Goal: Information Seeking & Learning: Understand process/instructions

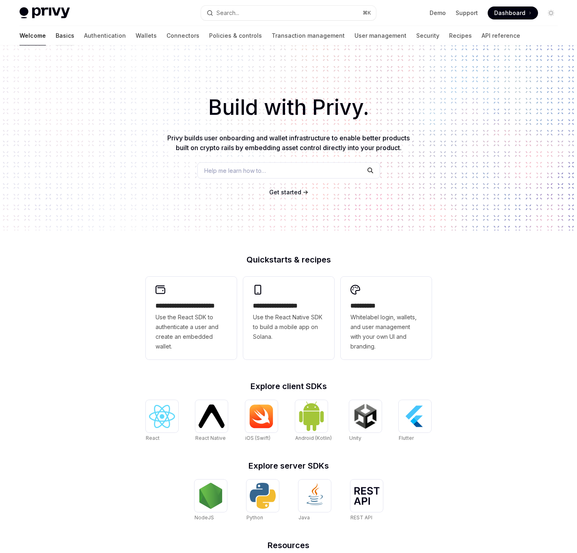
click at [56, 39] on link "Basics" at bounding box center [65, 35] width 19 height 19
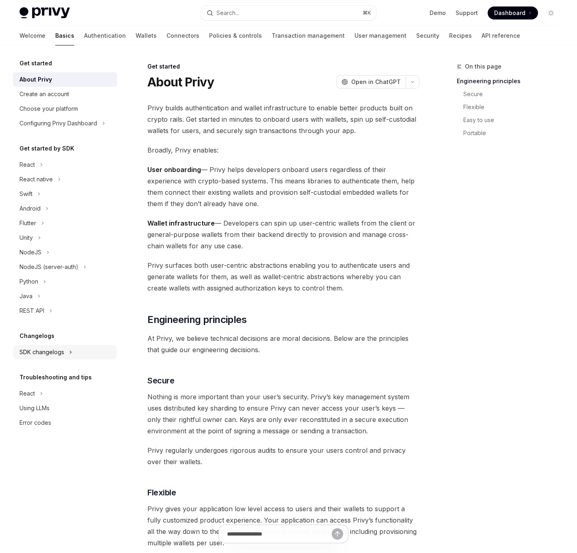
click at [50, 353] on div "SDK changelogs" at bounding box center [41, 352] width 45 height 10
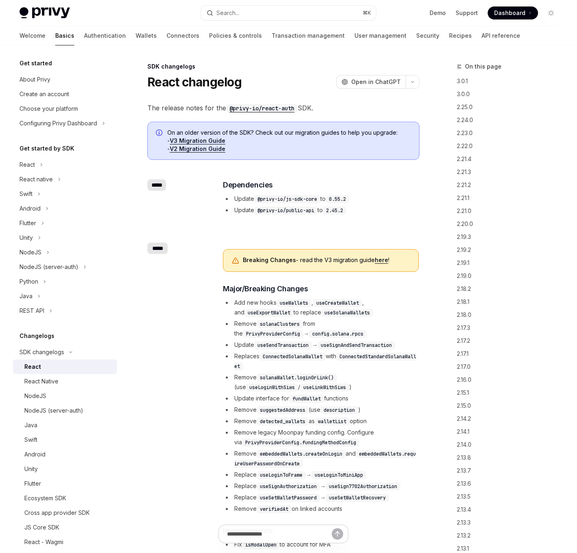
click at [51, 364] on div "React" at bounding box center [68, 367] width 88 height 10
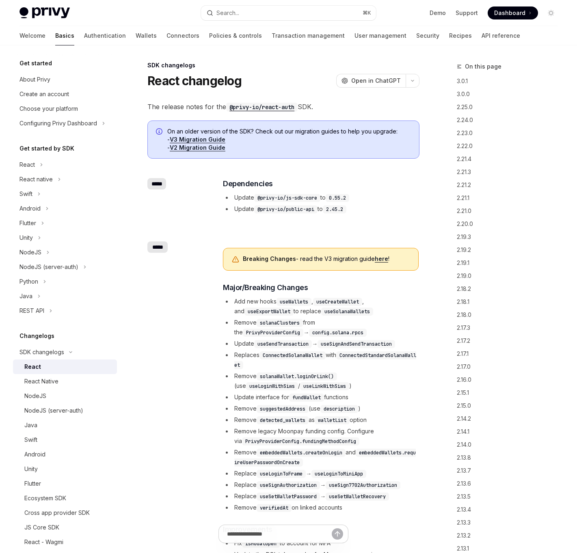
click at [377, 259] on link "here" at bounding box center [381, 258] width 13 height 7
type textarea "*"
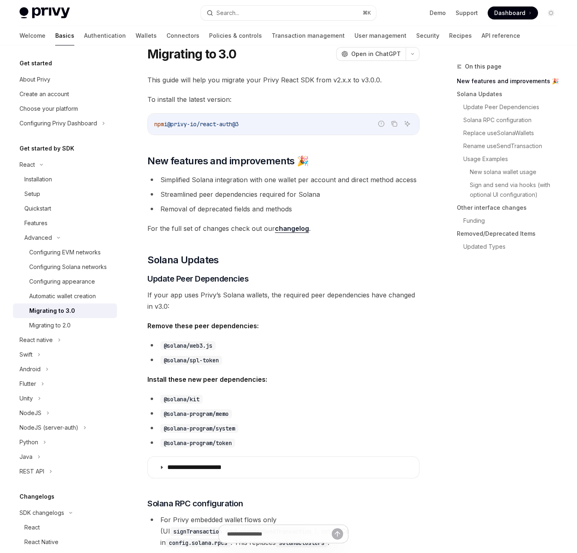
scroll to position [32, 0]
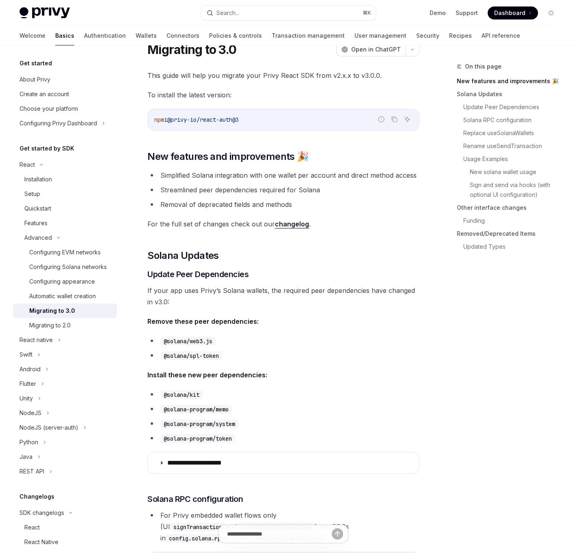
click at [229, 375] on strong "Install these new peer dependencies:" at bounding box center [207, 375] width 120 height 8
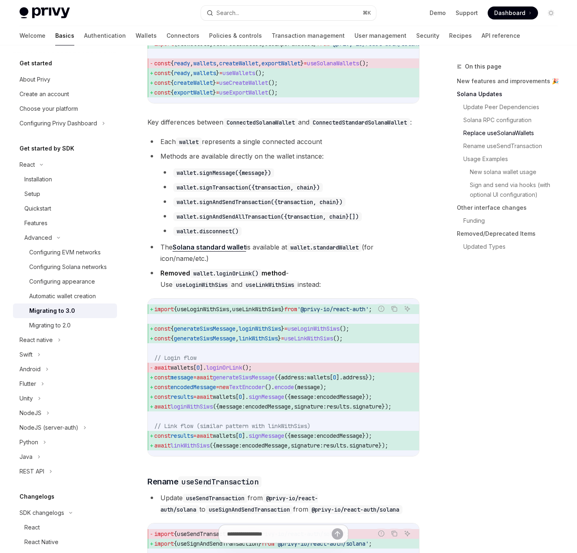
drag, startPoint x: 237, startPoint y: 276, endPoint x: 250, endPoint y: 261, distance: 19.3
click at [250, 261] on li "The Solana standard wallet is available at wallet.standardWallet (for icon/name…" at bounding box center [283, 252] width 272 height 23
drag, startPoint x: 250, startPoint y: 261, endPoint x: 250, endPoint y: 282, distance: 21.5
click at [250, 282] on ul "Each wallet represents a single connected account Methods are available directl…" at bounding box center [283, 213] width 272 height 154
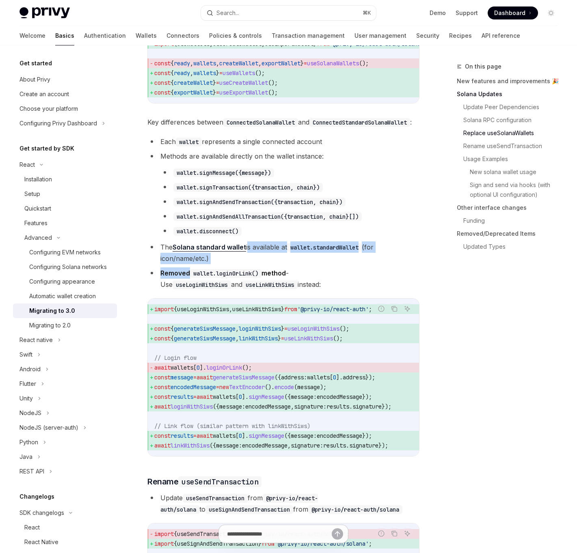
click at [250, 282] on ul "Each wallet represents a single connected account Methods are available directl…" at bounding box center [283, 213] width 272 height 154
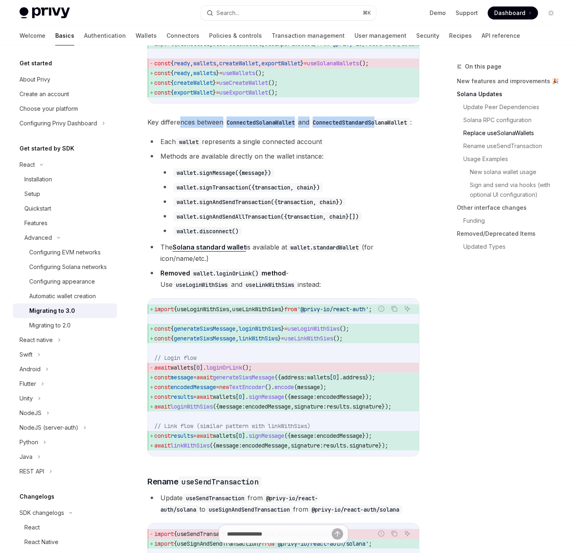
drag, startPoint x: 179, startPoint y: 128, endPoint x: 215, endPoint y: 140, distance: 38.0
click at [215, 128] on span "Key differences between ConnectedSolanaWallet and ConnectedStandardSolanaWallet…" at bounding box center [283, 121] width 272 height 11
click at [309, 127] on code "ConnectedStandardSolanaWallet" at bounding box center [359, 122] width 101 height 9
drag, startPoint x: 215, startPoint y: 140, endPoint x: 189, endPoint y: 131, distance: 27.5
click at [189, 128] on span "Key differences between ConnectedSolanaWallet and ConnectedStandardSolanaWallet…" at bounding box center [283, 121] width 272 height 11
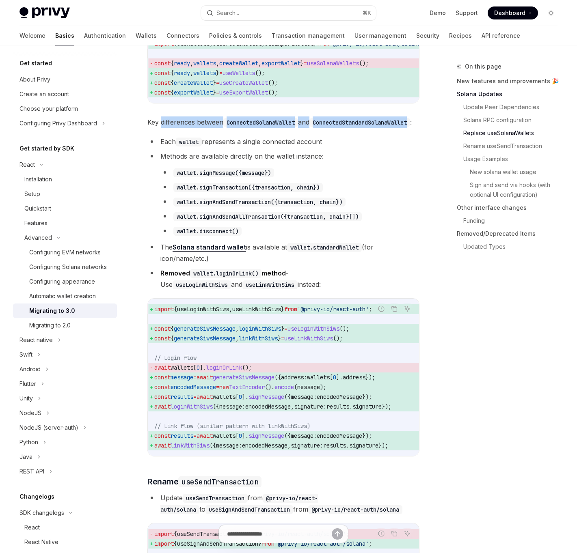
click at [189, 128] on span "Key differences between ConnectedSolanaWallet and ConnectedStandardSolanaWallet…" at bounding box center [283, 121] width 272 height 11
drag, startPoint x: 189, startPoint y: 131, endPoint x: 202, endPoint y: 142, distance: 17.0
click at [202, 128] on span "Key differences between ConnectedSolanaWallet and ConnectedStandardSolanaWallet…" at bounding box center [283, 121] width 272 height 11
click at [309, 127] on code "ConnectedStandardSolanaWallet" at bounding box center [359, 122] width 101 height 9
drag, startPoint x: 202, startPoint y: 142, endPoint x: 191, endPoint y: 131, distance: 15.2
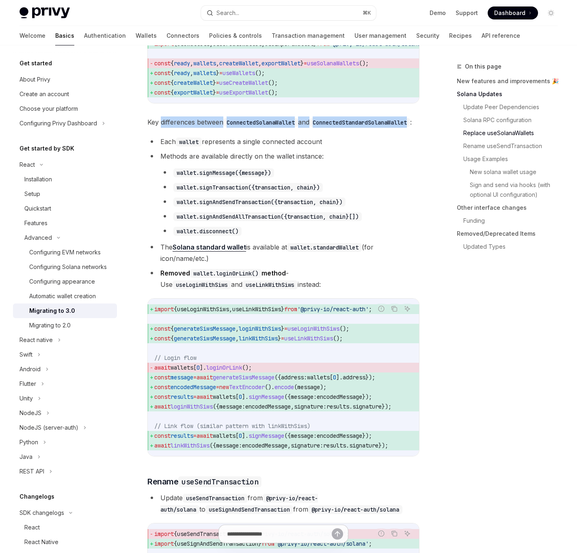
click at [191, 128] on span "Key differences between ConnectedSolanaWallet and ConnectedStandardSolanaWallet…" at bounding box center [283, 121] width 272 height 11
drag, startPoint x: 191, startPoint y: 131, endPoint x: 198, endPoint y: 138, distance: 10.3
click at [198, 128] on span "Key differences between ConnectedSolanaWallet and ConnectedStandardSolanaWallet…" at bounding box center [283, 121] width 272 height 11
click at [309, 127] on code "ConnectedStandardSolanaWallet" at bounding box center [359, 122] width 101 height 9
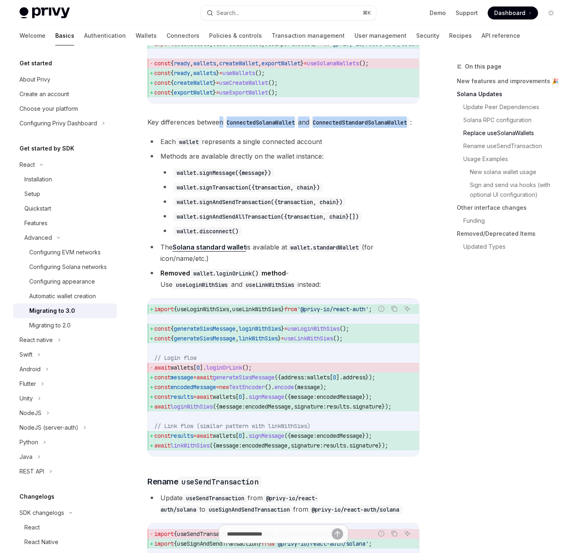
drag, startPoint x: 253, startPoint y: 140, endPoint x: 221, endPoint y: 129, distance: 33.9
click at [221, 128] on span "Key differences between ConnectedSolanaWallet and ConnectedStandardSolanaWallet…" at bounding box center [283, 121] width 272 height 11
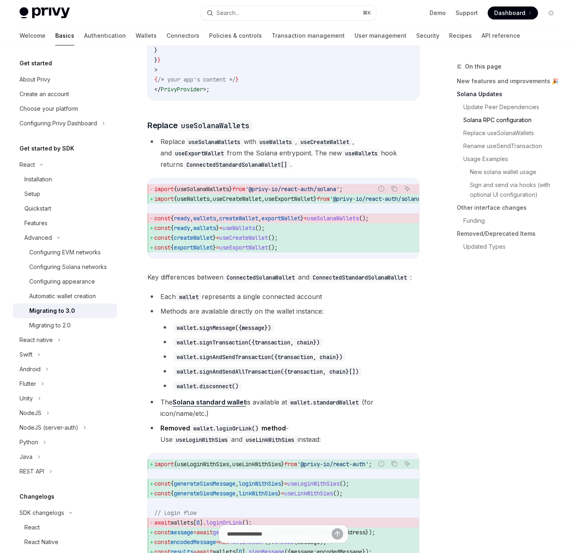
scroll to position [680, 0]
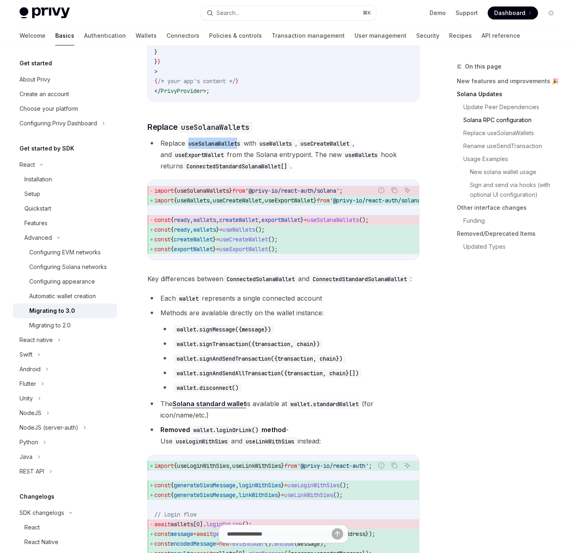
drag, startPoint x: 188, startPoint y: 147, endPoint x: 244, endPoint y: 146, distance: 55.6
click at [244, 146] on code "useSolanaWallets" at bounding box center [214, 143] width 58 height 9
drag, startPoint x: 269, startPoint y: 146, endPoint x: 311, endPoint y: 149, distance: 42.3
click at [311, 149] on li "Replace useSolanaWallets with useWallets , useCreateWallet , and useExportWalle…" at bounding box center [283, 155] width 272 height 34
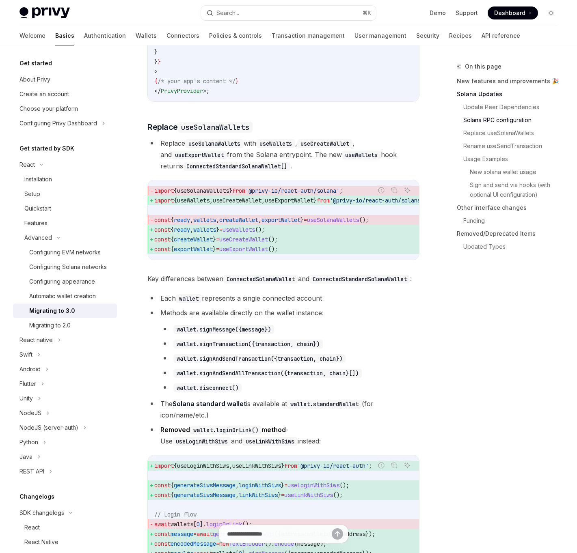
click at [311, 148] on code "useCreateWallet" at bounding box center [324, 143] width 55 height 9
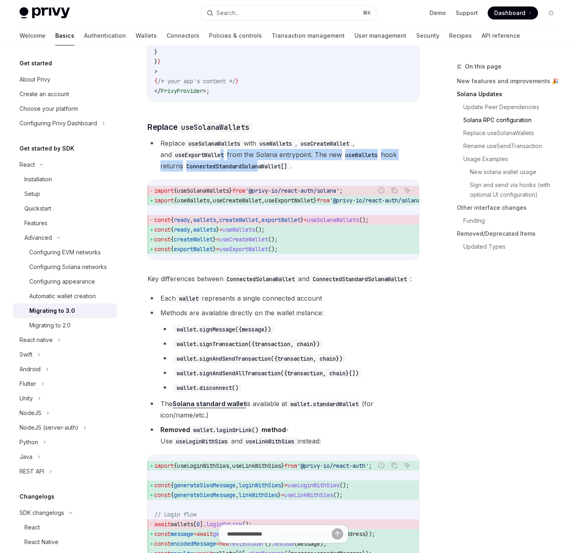
drag, startPoint x: 213, startPoint y: 156, endPoint x: 239, endPoint y: 165, distance: 27.9
click at [239, 165] on li "Replace useSolanaWallets with useWallets , useCreateWallet , and useExportWalle…" at bounding box center [283, 155] width 272 height 34
click at [241, 165] on code "ConnectedStandardSolanaWallet[]" at bounding box center [236, 166] width 107 height 9
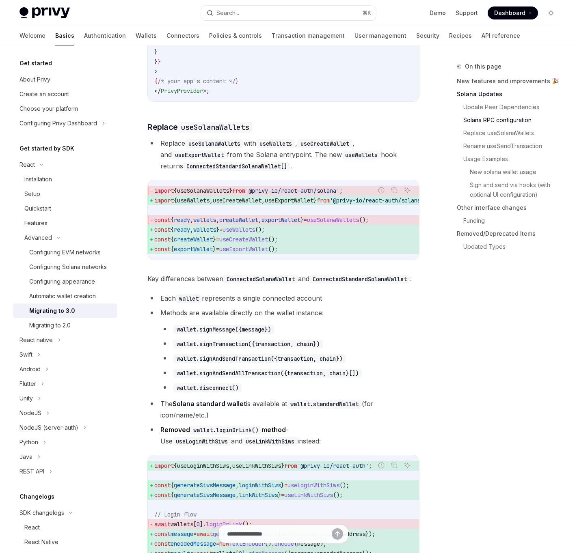
click at [284, 170] on li "Replace useSolanaWallets with useWallets , useCreateWallet , and useExportWalle…" at bounding box center [283, 155] width 272 height 34
drag, startPoint x: 300, startPoint y: 170, endPoint x: 274, endPoint y: 156, distance: 29.4
click at [274, 156] on li "Replace useSolanaWallets with useWallets , useCreateWallet , and useExportWalle…" at bounding box center [283, 155] width 272 height 34
click at [274, 171] on li "Replace useSolanaWallets with useWallets , useCreateWallet , and useExportWalle…" at bounding box center [283, 155] width 272 height 34
drag, startPoint x: 274, startPoint y: 171, endPoint x: 281, endPoint y: 174, distance: 7.3
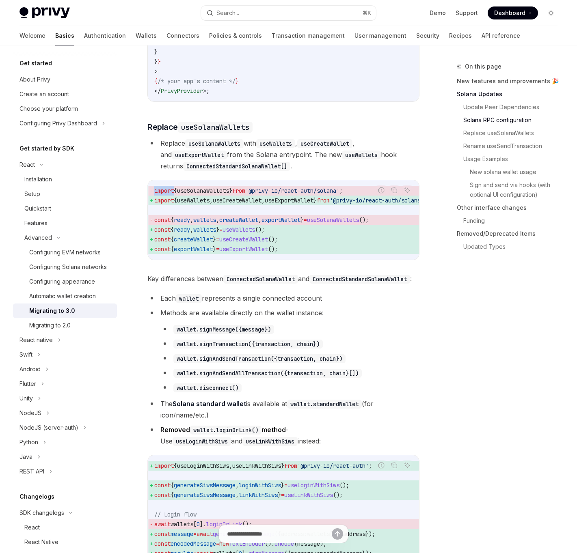
click at [280, 172] on li "Replace useSolanaWallets with useWallets , useCreateWallet , and useExportWalle…" at bounding box center [283, 155] width 272 height 34
click at [281, 172] on li "Replace useSolanaWallets with useWallets , useCreateWallet , and useExportWalle…" at bounding box center [283, 155] width 272 height 34
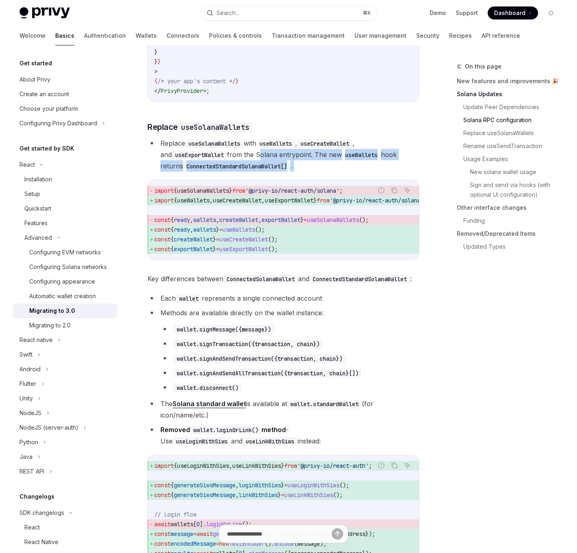
drag, startPoint x: 281, startPoint y: 174, endPoint x: 263, endPoint y: 159, distance: 23.6
click at [263, 159] on li "Replace useSolanaWallets with useWallets , useCreateWallet , and useExportWalle…" at bounding box center [283, 155] width 272 height 34
drag, startPoint x: 263, startPoint y: 159, endPoint x: 291, endPoint y: 169, distance: 29.4
click at [291, 169] on li "Replace useSolanaWallets with useWallets , useCreateWallet , and useExportWalle…" at bounding box center [283, 155] width 272 height 34
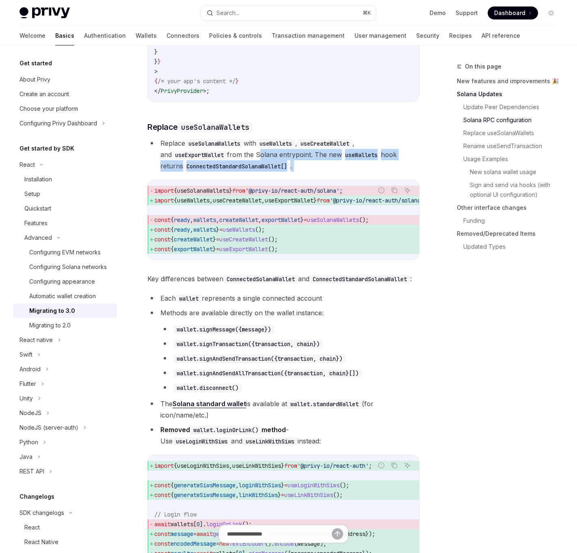
click at [291, 169] on li "Replace useSolanaWallets with useWallets , useCreateWallet , and useExportWalle…" at bounding box center [283, 155] width 272 height 34
drag, startPoint x: 291, startPoint y: 169, endPoint x: 280, endPoint y: 163, distance: 12.3
click at [280, 163] on li "Replace useSolanaWallets with useWallets , useCreateWallet , and useExportWalle…" at bounding box center [283, 155] width 272 height 34
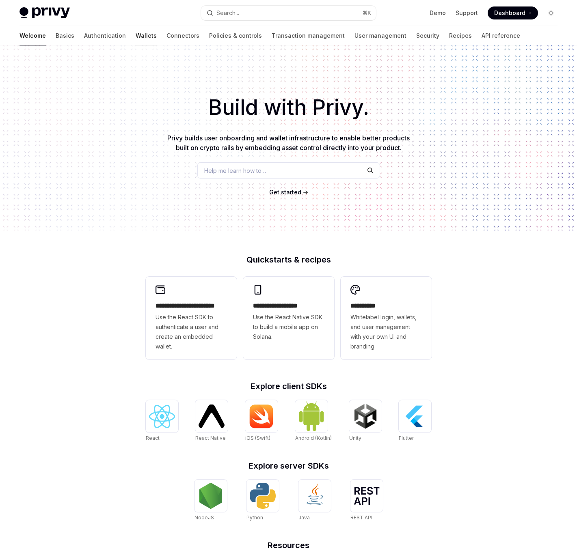
click at [136, 36] on link "Wallets" at bounding box center [146, 35] width 21 height 19
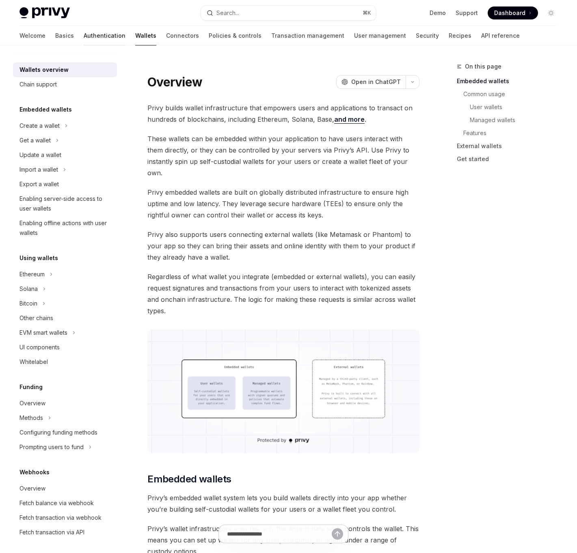
click at [84, 36] on link "Authentication" at bounding box center [105, 35] width 42 height 19
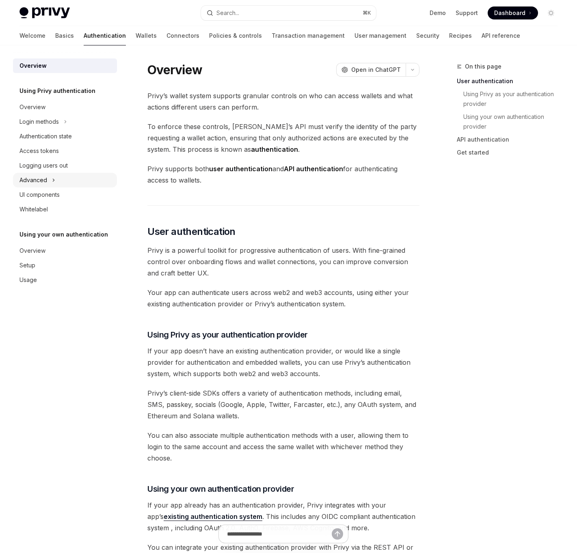
click at [21, 177] on div "Advanced" at bounding box center [33, 180] width 28 height 10
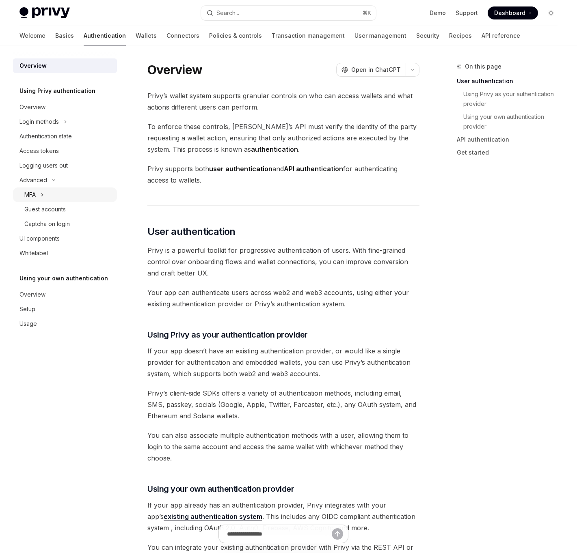
click at [33, 195] on div "MFA" at bounding box center [29, 195] width 11 height 10
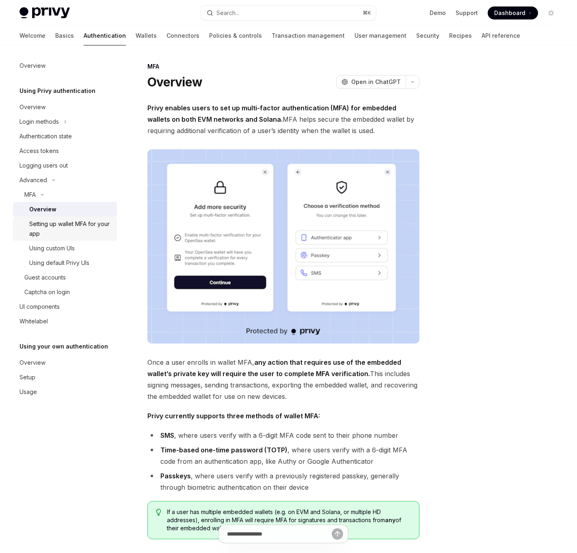
click at [60, 225] on div "Setting up wallet MFA for your app" at bounding box center [70, 228] width 83 height 19
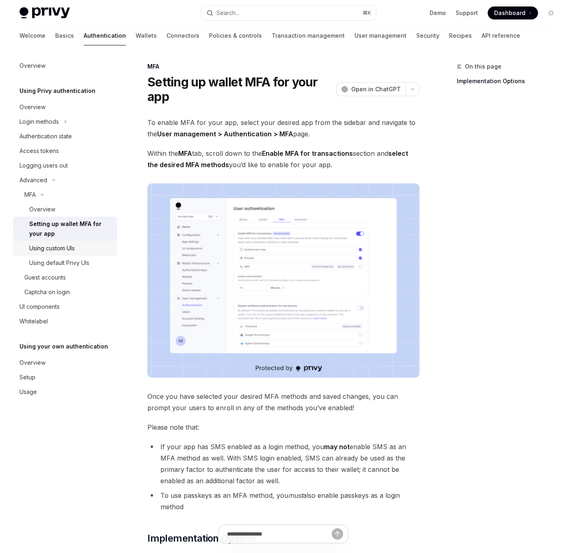
click at [51, 252] on div "Using custom UIs" at bounding box center [51, 249] width 45 height 10
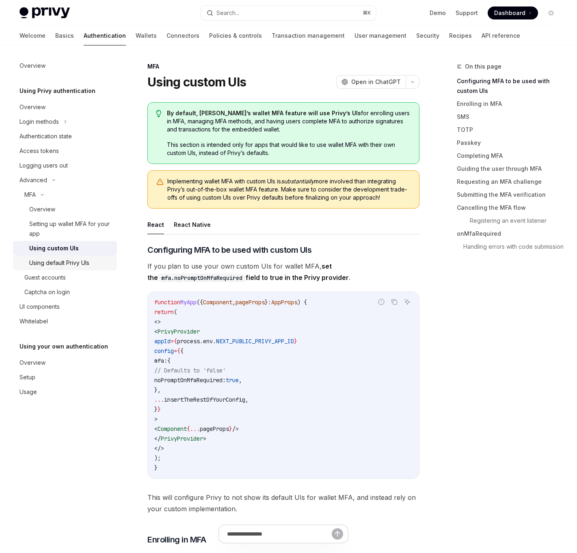
click at [88, 263] on div "Using default Privy UIs" at bounding box center [59, 263] width 60 height 10
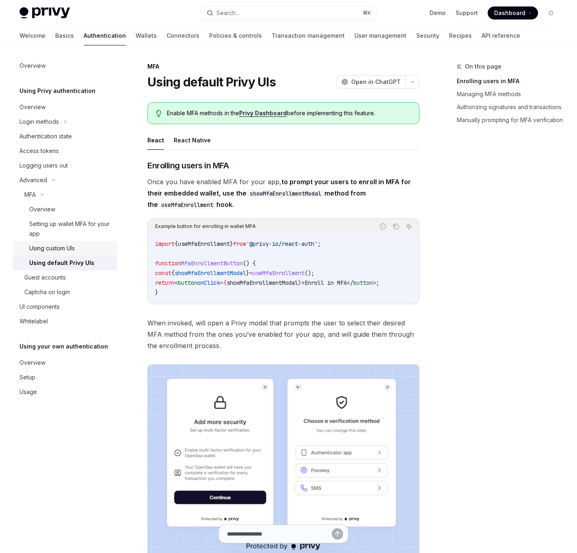
click at [73, 250] on div "Using custom UIs" at bounding box center [51, 249] width 45 height 10
type textarea "*"
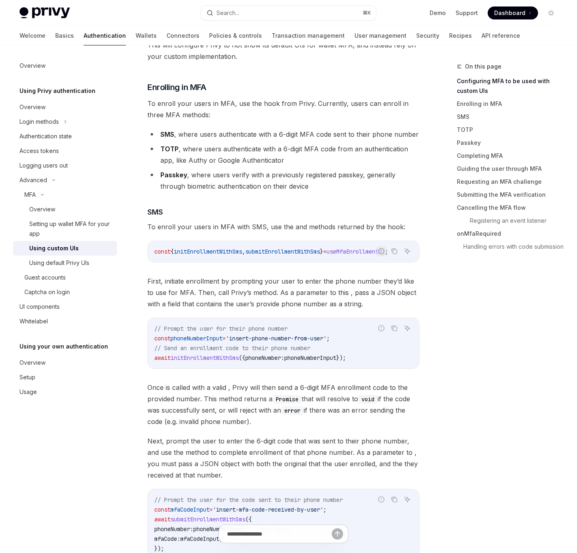
scroll to position [666, 0]
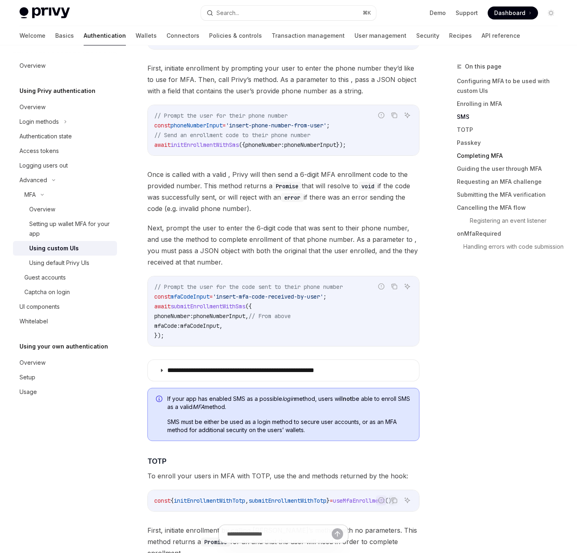
click at [469, 157] on link "Completing MFA" at bounding box center [510, 155] width 107 height 13
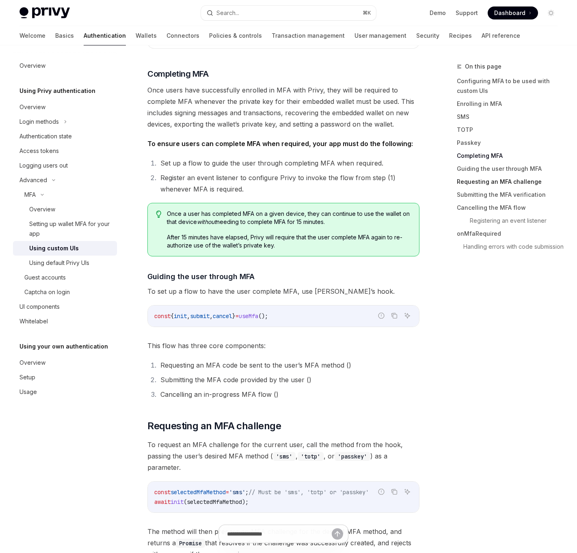
click at [477, 184] on link "Requesting an MFA challenge" at bounding box center [510, 181] width 107 height 13
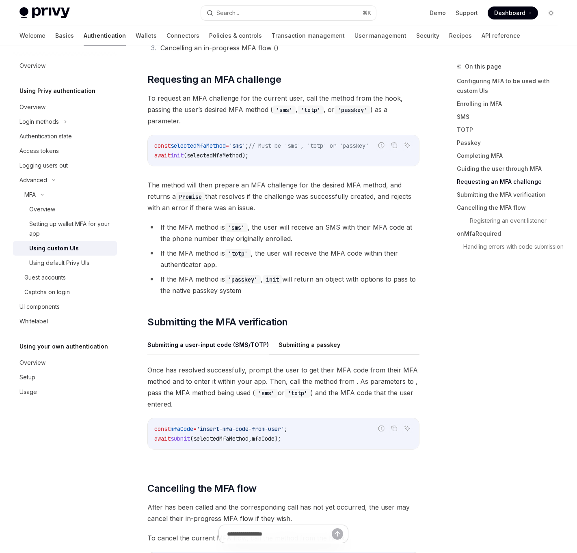
scroll to position [2172, 0]
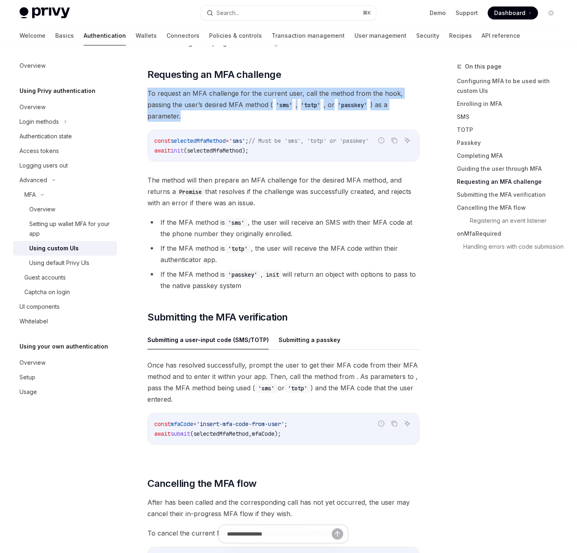
drag, startPoint x: 191, startPoint y: 81, endPoint x: 196, endPoint y: 107, distance: 26.5
click at [196, 107] on span "To request an MFA challenge for the current user, call the method from the hook…" at bounding box center [283, 105] width 272 height 34
drag, startPoint x: 196, startPoint y: 107, endPoint x: 186, endPoint y: 90, distance: 19.5
click at [186, 90] on span "To request an MFA challenge for the current user, call the method from the hook…" at bounding box center [283, 105] width 272 height 34
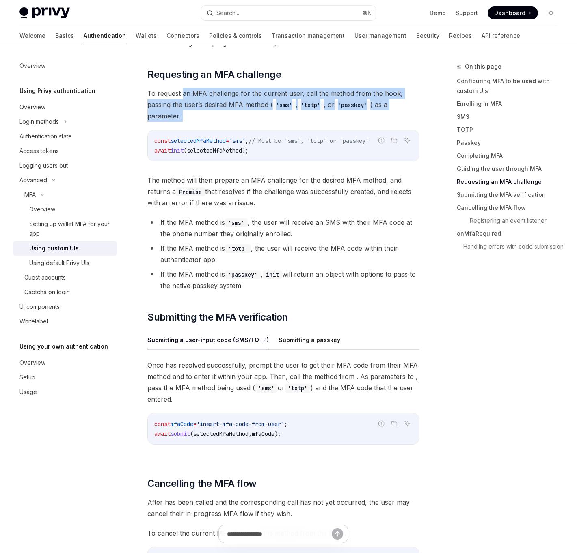
click at [186, 90] on span "To request an MFA challenge for the current user, call the method from the hook…" at bounding box center [283, 105] width 272 height 34
drag, startPoint x: 186, startPoint y: 90, endPoint x: 187, endPoint y: 108, distance: 18.3
click at [187, 108] on span "To request an MFA challenge for the current user, call the method from the hook…" at bounding box center [283, 105] width 272 height 34
drag, startPoint x: 190, startPoint y: 115, endPoint x: 173, endPoint y: 80, distance: 38.8
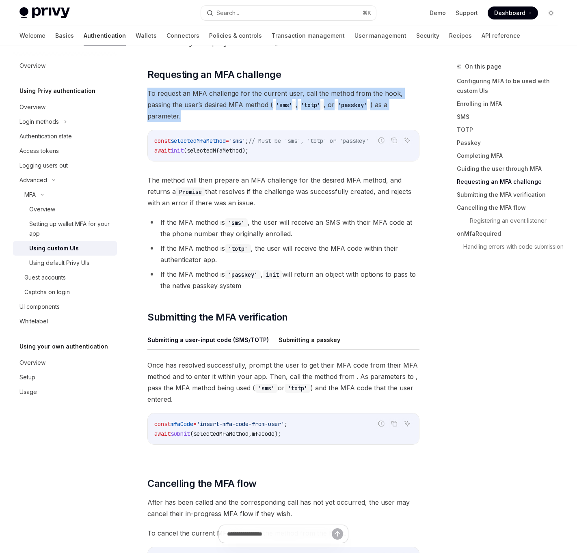
drag, startPoint x: 173, startPoint y: 80, endPoint x: 176, endPoint y: 108, distance: 28.5
click at [176, 108] on span "To request an MFA challenge for the current user, call the method from the hook…" at bounding box center [283, 105] width 272 height 34
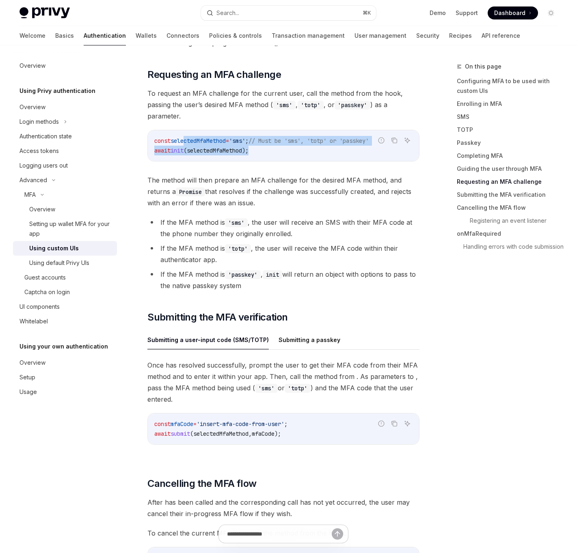
drag, startPoint x: 183, startPoint y: 133, endPoint x: 194, endPoint y: 150, distance: 20.3
click at [194, 150] on div "const selectedMfaMethod = 'sms' ; // Must be 'sms', 'totp' or 'passkey' await i…" at bounding box center [283, 145] width 271 height 31
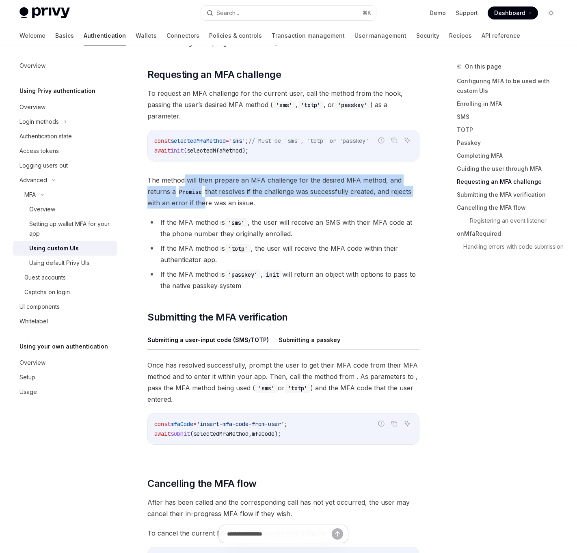
drag, startPoint x: 185, startPoint y: 170, endPoint x: 199, endPoint y: 201, distance: 34.1
click at [199, 201] on span "The method will then prepare an MFA challenge for the desired MFA method, and r…" at bounding box center [283, 192] width 272 height 34
drag, startPoint x: 199, startPoint y: 201, endPoint x: 185, endPoint y: 172, distance: 32.1
click at [185, 175] on span "The method will then prepare an MFA challenge for the desired MFA method, and r…" at bounding box center [283, 192] width 272 height 34
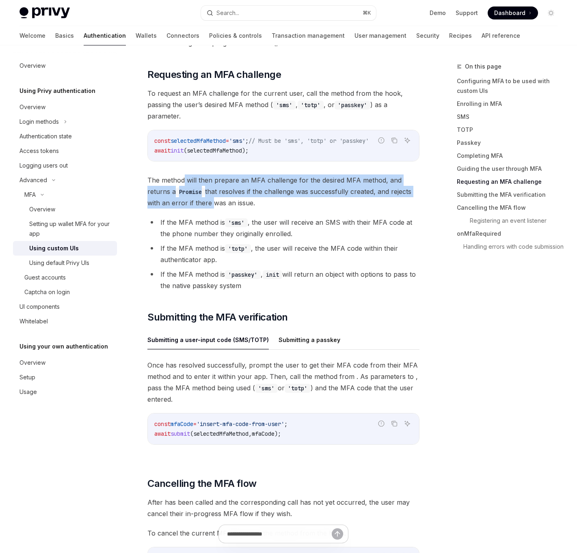
click at [185, 175] on span "The method will then prepare an MFA challenge for the desired MFA method, and r…" at bounding box center [283, 192] width 272 height 34
drag, startPoint x: 185, startPoint y: 172, endPoint x: 193, endPoint y: 195, distance: 24.4
click at [193, 195] on span "The method will then prepare an MFA challenge for the desired MFA method, and r…" at bounding box center [283, 192] width 272 height 34
drag, startPoint x: 193, startPoint y: 195, endPoint x: 184, endPoint y: 167, distance: 29.8
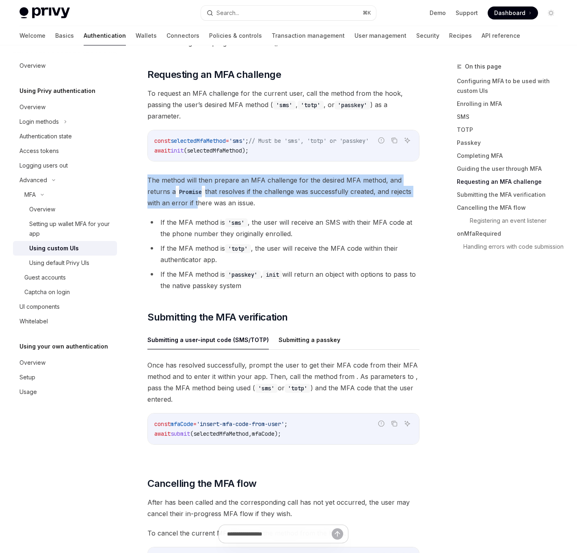
drag, startPoint x: 184, startPoint y: 167, endPoint x: 192, endPoint y: 193, distance: 27.6
click at [192, 193] on span "The method will then prepare an MFA challenge for the desired MFA method, and r…" at bounding box center [283, 192] width 272 height 34
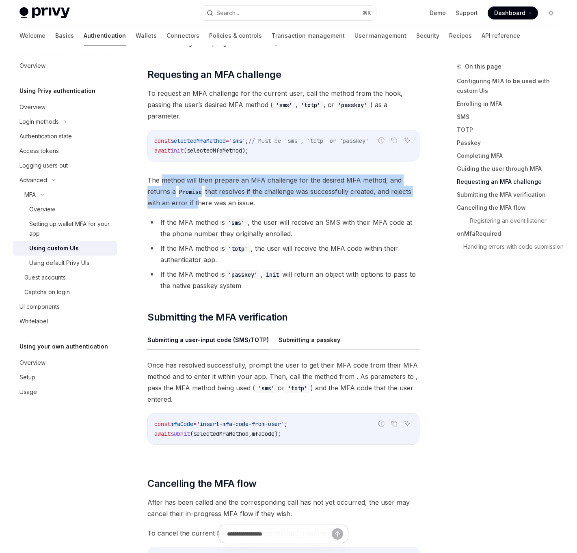
drag, startPoint x: 192, startPoint y: 193, endPoint x: 182, endPoint y: 172, distance: 23.8
click at [182, 175] on span "The method will then prepare an MFA challenge for the desired MFA method, and r…" at bounding box center [283, 192] width 272 height 34
drag, startPoint x: 182, startPoint y: 172, endPoint x: 192, endPoint y: 202, distance: 32.0
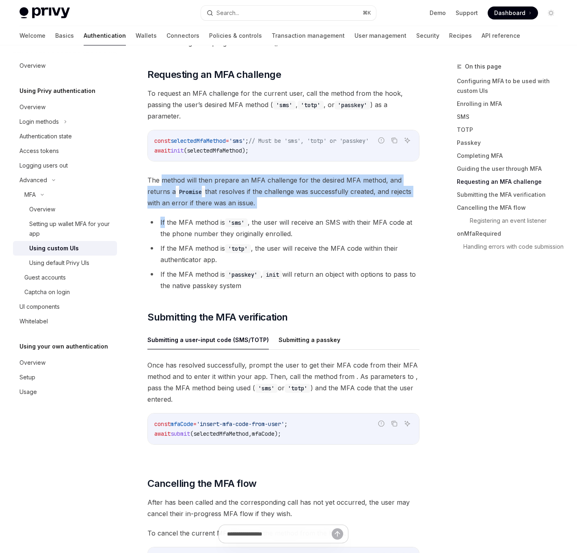
drag, startPoint x: 192, startPoint y: 202, endPoint x: 186, endPoint y: 170, distance: 33.0
click at [186, 175] on span "The method will then prepare an MFA challenge for the desired MFA method, and r…" at bounding box center [283, 192] width 272 height 34
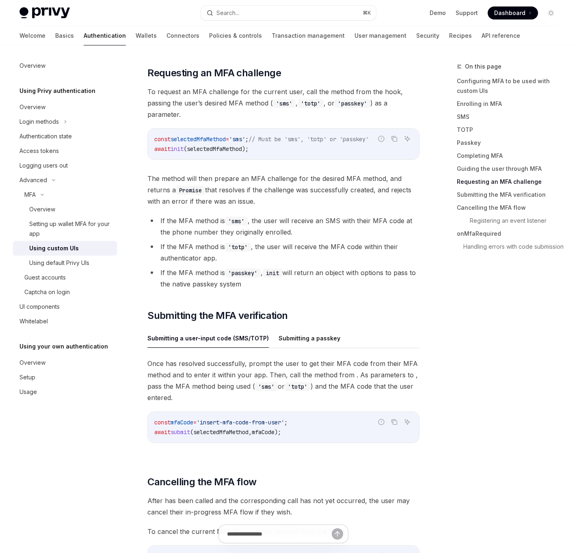
scroll to position [2312, 0]
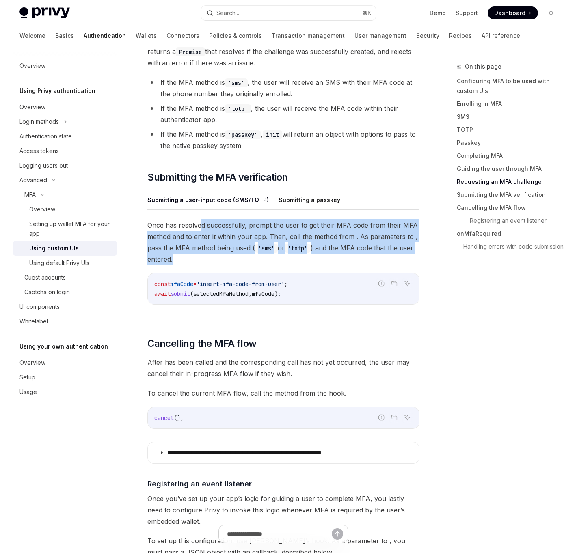
drag, startPoint x: 257, startPoint y: 254, endPoint x: 203, endPoint y: 216, distance: 66.3
click at [203, 220] on span "Once has resolved successfully, prompt the user to get their MFA code from thei…" at bounding box center [283, 242] width 272 height 45
drag, startPoint x: 203, startPoint y: 216, endPoint x: 207, endPoint y: 248, distance: 32.3
click at [207, 248] on span "Once has resolved successfully, prompt the user to get their MFA code from thei…" at bounding box center [283, 242] width 272 height 45
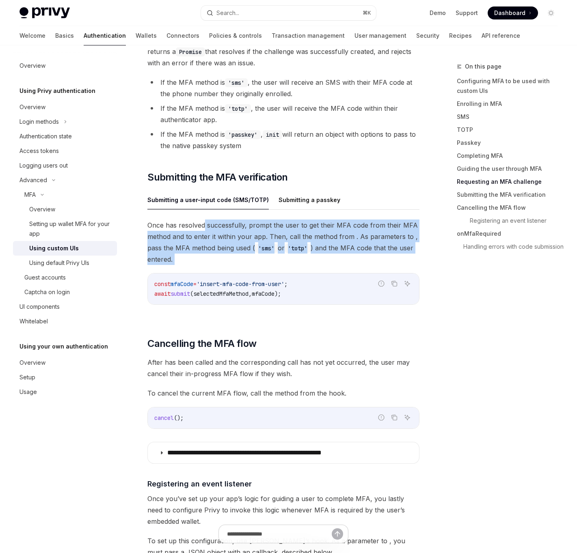
click at [207, 249] on span "Once has resolved successfully, prompt the user to get their MFA code from thei…" at bounding box center [283, 242] width 272 height 45
drag, startPoint x: 207, startPoint y: 249, endPoint x: 195, endPoint y: 221, distance: 29.8
click at [195, 221] on span "Once has resolved successfully, prompt the user to get their MFA code from thei…" at bounding box center [283, 242] width 272 height 45
click at [195, 222] on span "Once has resolved successfully, prompt the user to get their MFA code from thei…" at bounding box center [283, 242] width 272 height 45
drag, startPoint x: 195, startPoint y: 222, endPoint x: 196, endPoint y: 256, distance: 33.7
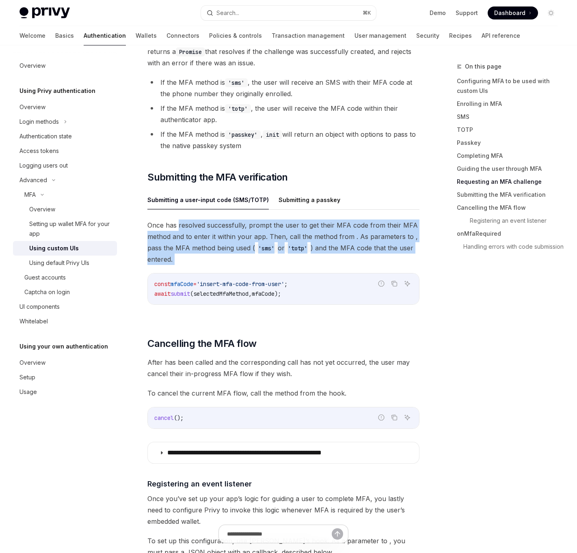
click at [196, 256] on span "Once has resolved successfully, prompt the user to get their MFA code from thei…" at bounding box center [283, 242] width 272 height 45
drag, startPoint x: 196, startPoint y: 256, endPoint x: 187, endPoint y: 216, distance: 41.3
click at [187, 220] on span "Once has resolved successfully, prompt the user to get their MFA code from thei…" at bounding box center [283, 242] width 272 height 45
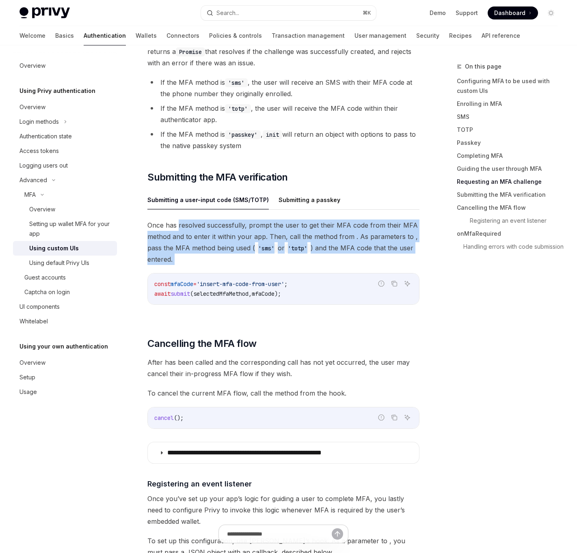
drag, startPoint x: 187, startPoint y: 216, endPoint x: 187, endPoint y: 254, distance: 37.7
click at [187, 253] on span "Once has resolved successfully, prompt the user to get their MFA code from thei…" at bounding box center [283, 242] width 272 height 45
click at [187, 254] on span "Once has resolved successfully, prompt the user to get their MFA code from thei…" at bounding box center [283, 242] width 272 height 45
drag, startPoint x: 187, startPoint y: 254, endPoint x: 186, endPoint y: 210, distance: 43.4
click at [186, 210] on div "Submitting a user-input code (SMS/TOTP) Submitting a passkey Once has resolved …" at bounding box center [283, 253] width 272 height 127
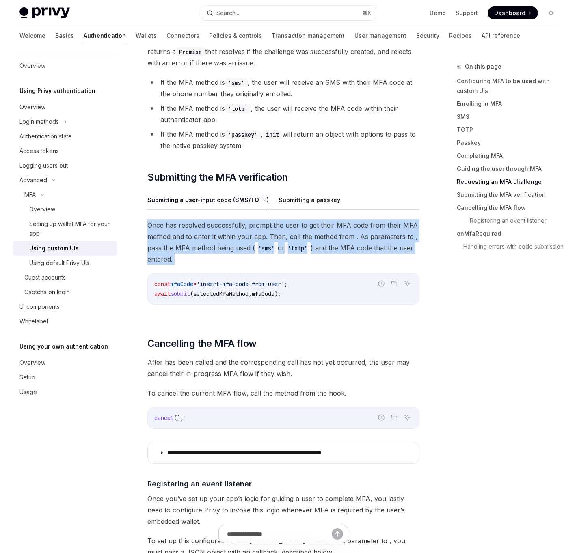
click at [186, 210] on div "Submitting a user-input code (SMS/TOTP) Submitting a passkey Once has resolved …" at bounding box center [283, 253] width 272 height 127
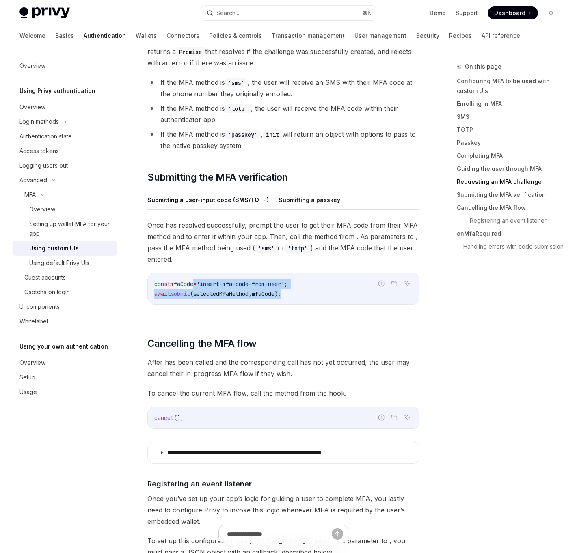
drag, startPoint x: 305, startPoint y: 294, endPoint x: 199, endPoint y: 277, distance: 106.9
click at [199, 277] on div "const mfaCode = 'insert-mfa-code-from-user' ; await submit ( selectedMfaMethod …" at bounding box center [283, 289] width 271 height 31
click at [196, 280] on span "=" at bounding box center [194, 283] width 3 height 7
drag, startPoint x: 199, startPoint y: 277, endPoint x: 296, endPoint y: 300, distance: 99.4
click at [294, 300] on div "Once has resolved successfully, prompt the user to get their MFA code from thei…" at bounding box center [283, 269] width 272 height 98
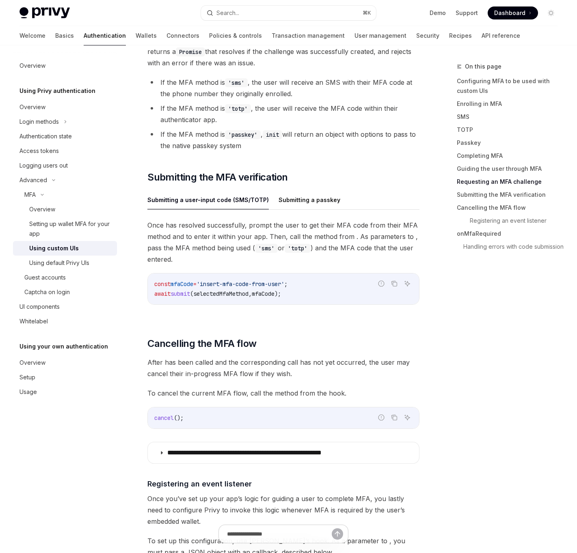
click at [334, 263] on div "Once has resolved successfully, prompt the user to get their MFA code from thei…" at bounding box center [283, 269] width 272 height 98
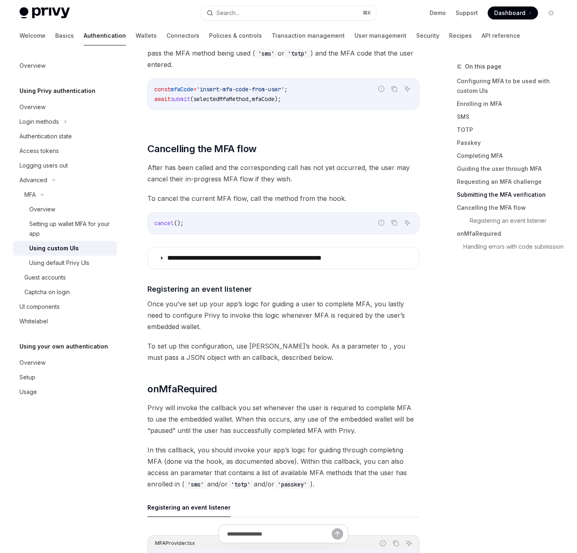
scroll to position [2619, 0]
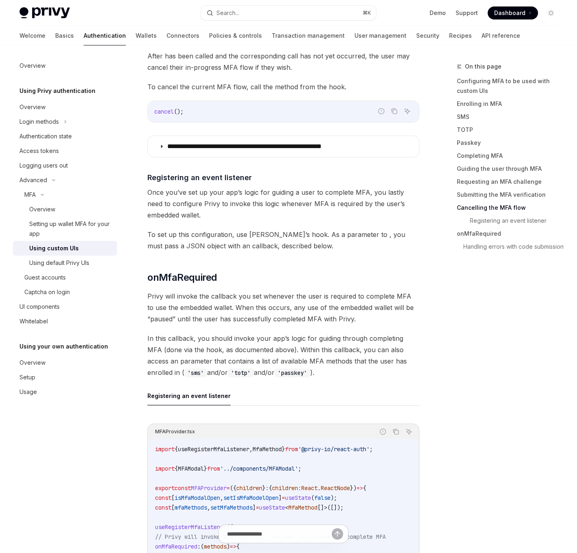
drag, startPoint x: 206, startPoint y: 287, endPoint x: 218, endPoint y: 308, distance: 24.9
click at [218, 308] on span "Privy will invoke the callback you set whenever the user is required to complet…" at bounding box center [283, 308] width 272 height 34
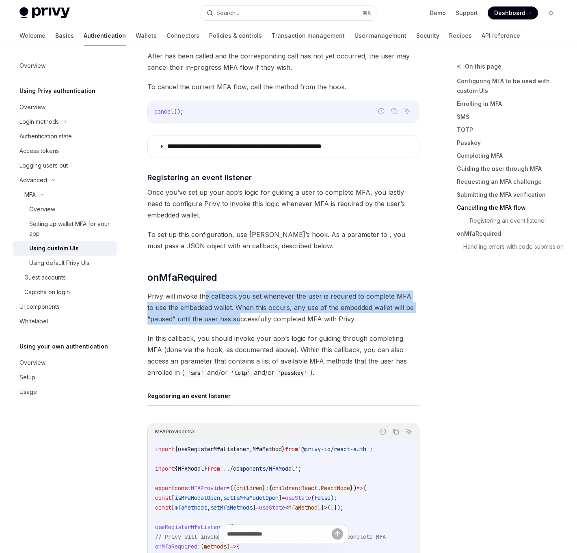
drag, startPoint x: 237, startPoint y: 314, endPoint x: 206, endPoint y: 289, distance: 40.4
click at [206, 291] on span "Privy will invoke the callback you set whenever the user is required to complet…" at bounding box center [283, 308] width 272 height 34
drag, startPoint x: 206, startPoint y: 289, endPoint x: 216, endPoint y: 317, distance: 29.7
click at [216, 317] on span "Privy will invoke the callback you set whenever the user is required to complet…" at bounding box center [283, 308] width 272 height 34
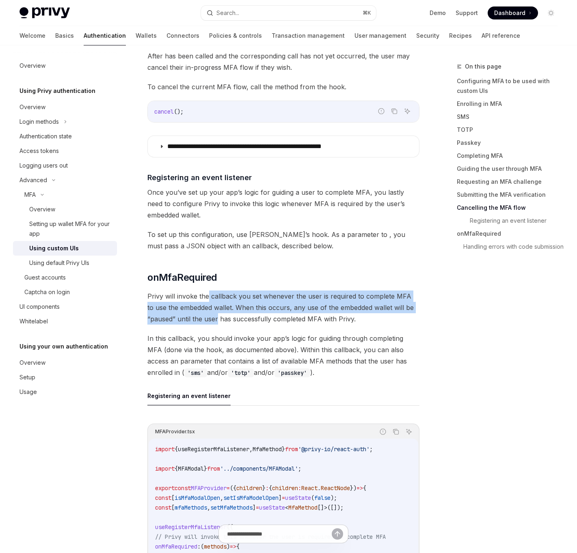
click at [216, 317] on span "Privy will invoke the callback you set whenever the user is required to complet…" at bounding box center [283, 308] width 272 height 34
drag, startPoint x: 216, startPoint y: 317, endPoint x: 207, endPoint y: 289, distance: 29.0
click at [207, 291] on span "Privy will invoke the callback you set whenever the user is required to complet…" at bounding box center [283, 308] width 272 height 34
drag, startPoint x: 207, startPoint y: 289, endPoint x: 212, endPoint y: 312, distance: 23.3
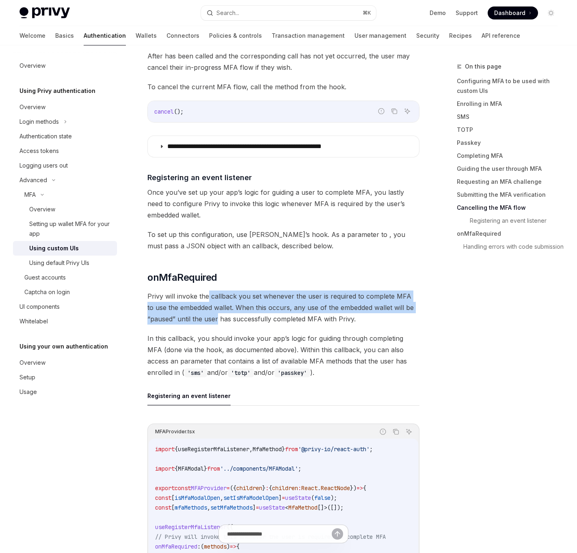
click at [212, 312] on span "Privy will invoke the callback you set whenever the user is required to complet…" at bounding box center [283, 308] width 272 height 34
drag, startPoint x: 212, startPoint y: 312, endPoint x: 201, endPoint y: 285, distance: 28.6
click at [201, 291] on span "Privy will invoke the callback you set whenever the user is required to complet…" at bounding box center [283, 308] width 272 height 34
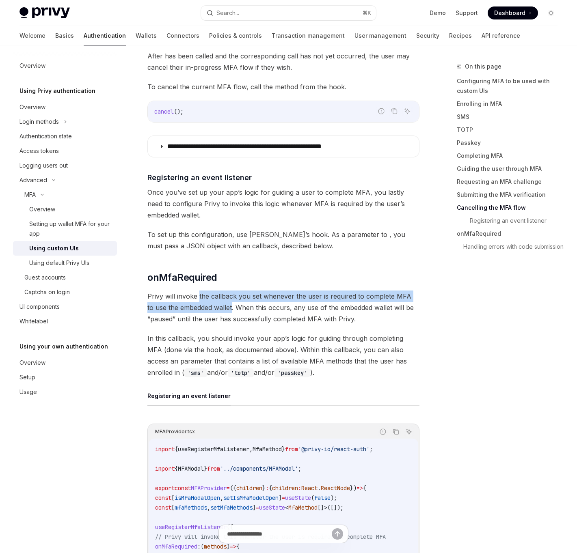
drag, startPoint x: 201, startPoint y: 285, endPoint x: 206, endPoint y: 307, distance: 22.1
click at [206, 306] on span "Privy will invoke the callback you set whenever the user is required to complet…" at bounding box center [283, 308] width 272 height 34
click at [206, 307] on span "Privy will invoke the callback you set whenever the user is required to complet…" at bounding box center [283, 308] width 272 height 34
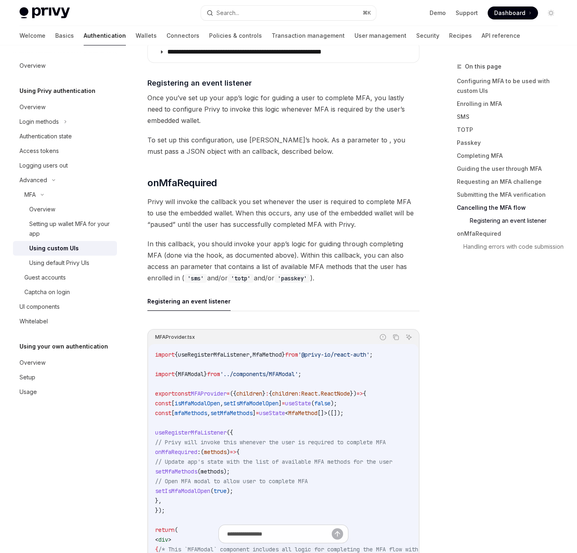
scroll to position [2770, 0]
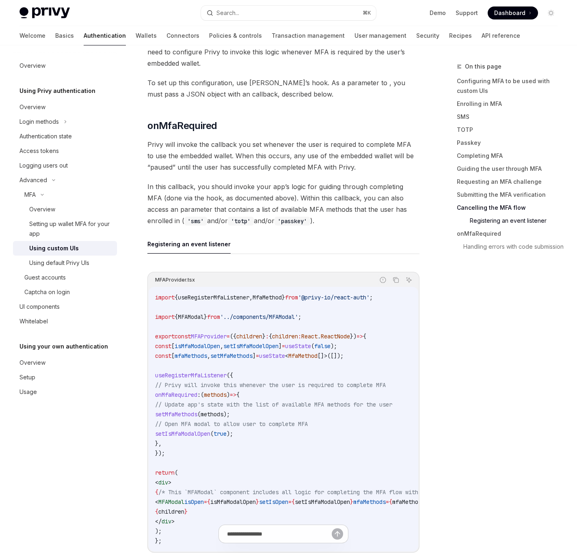
click at [180, 372] on span "useRegisterMfaListener" at bounding box center [190, 375] width 71 height 7
click at [185, 391] on span "onMfaRequired" at bounding box center [176, 394] width 42 height 7
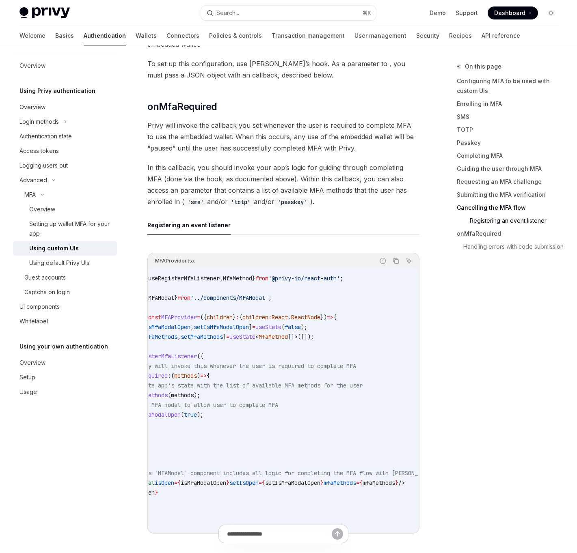
scroll to position [0, 0]
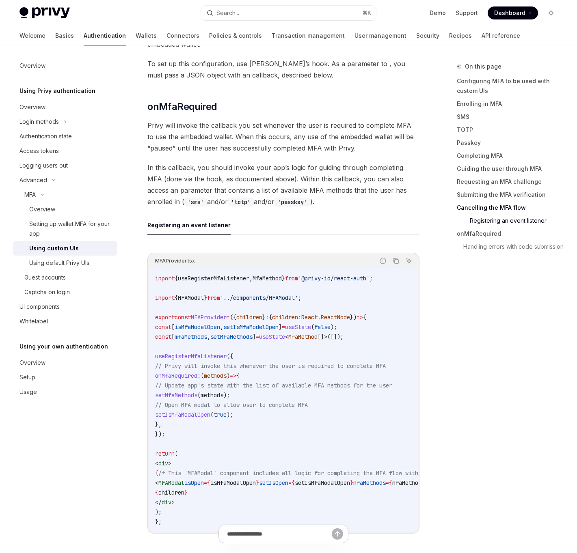
click at [192, 353] on span "useRegisterMfaListener" at bounding box center [190, 356] width 71 height 7
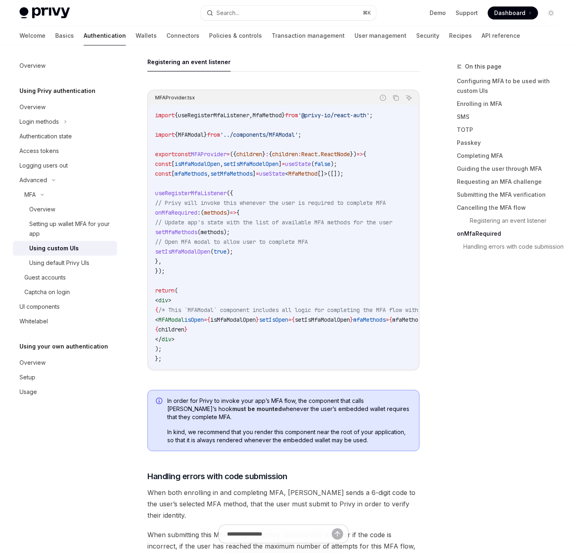
scroll to position [2953, 0]
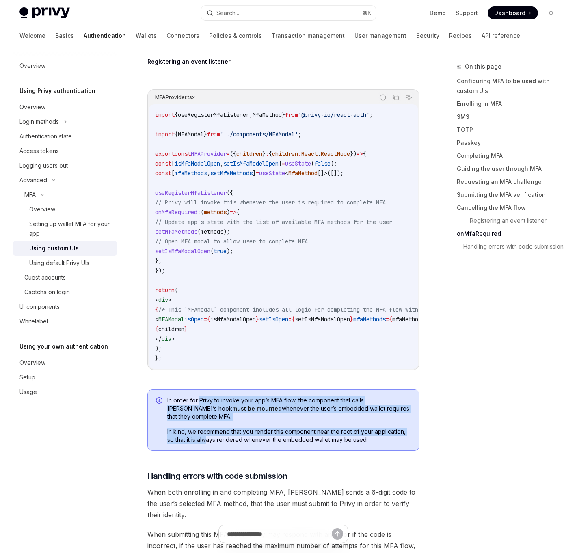
drag
click at [206, 431] on div "In order for Privy to invoke your app’s MFA flow, the component that calls Priv…" at bounding box center [289, 421] width 244 height 48
click at [206, 431] on span "In kind, we recommend that you render this component near the root of your appl…" at bounding box center [289, 436] width 244 height 16
click at [200, 392] on div "In order for Privy to invoke your app’s MFA flow, the component that calls Priv…" at bounding box center [283, 421] width 272 height 62
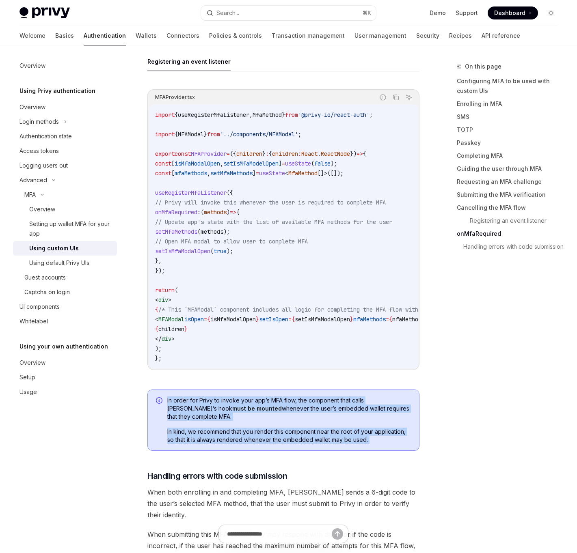
click at [201, 436] on div "In order for Privy to invoke your app’s MFA flow, the component that calls Priv…" at bounding box center [283, 421] width 272 height 62
click at [201, 437] on div "In order for Privy to invoke your app’s MFA flow, the component that calls Priv…" at bounding box center [283, 421] width 272 height 62
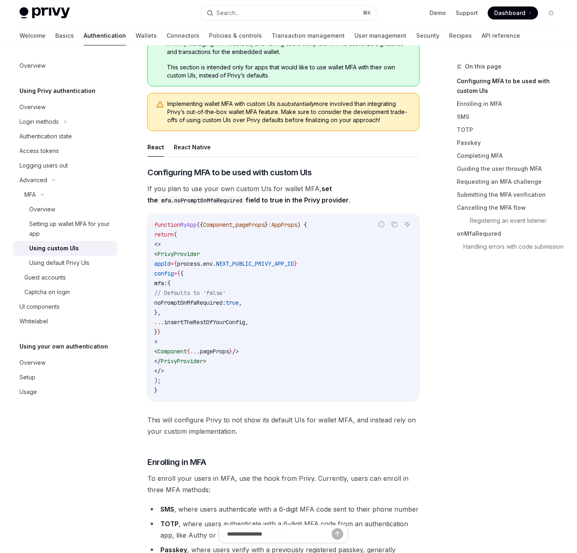
scroll to position [0, 0]
